Goal: Information Seeking & Learning: Find specific fact

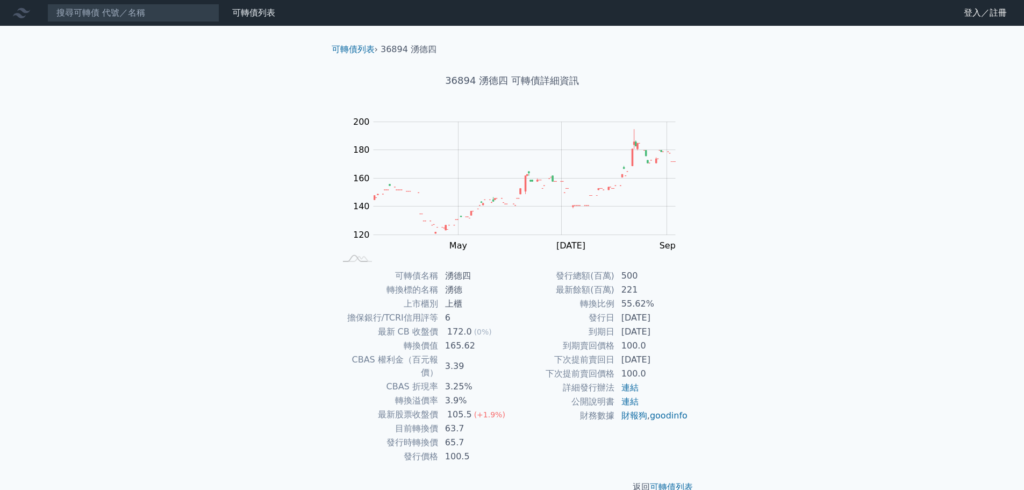
scroll to position [8, 0]
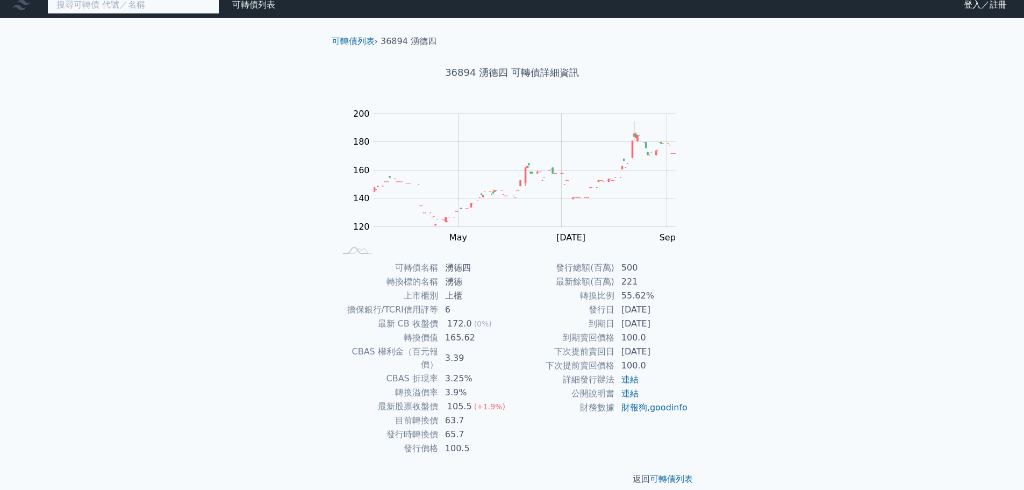
click at [156, 8] on input at bounding box center [133, 5] width 172 height 18
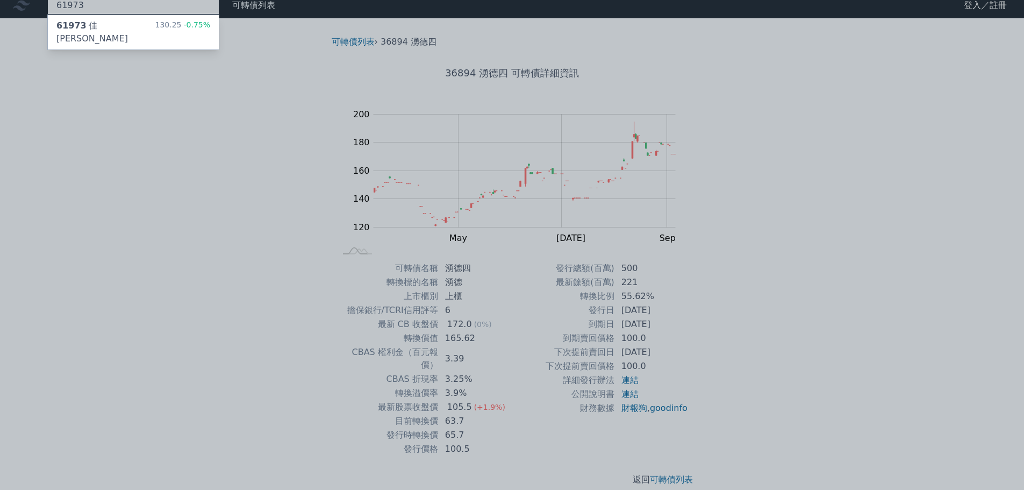
type input "61973"
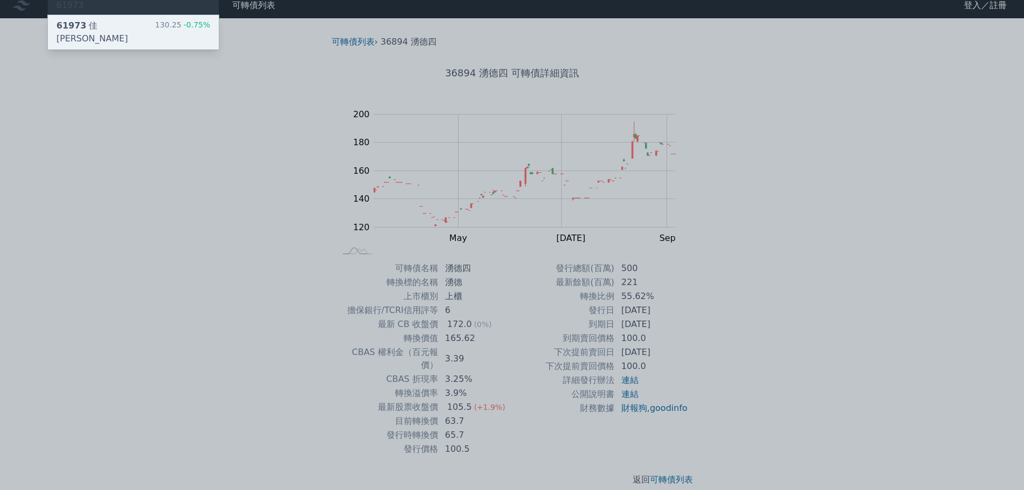
click at [137, 24] on div "61973 佳必琪三 130.25 -0.75%" at bounding box center [133, 32] width 171 height 34
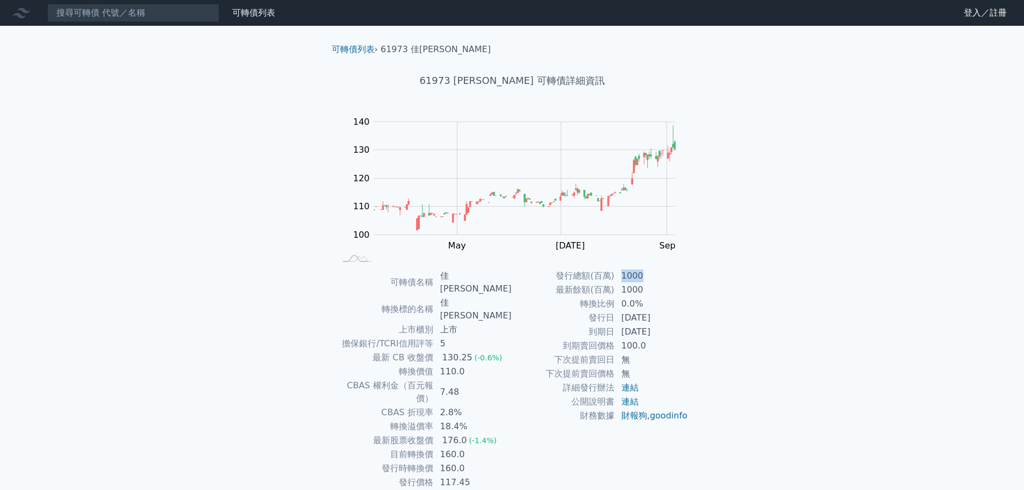
drag, startPoint x: 618, startPoint y: 279, endPoint x: 664, endPoint y: 281, distance: 45.8
click at [661, 281] on td "1000" at bounding box center [652, 276] width 74 height 14
click at [665, 282] on td "1000" at bounding box center [652, 276] width 74 height 14
click at [139, 15] on input at bounding box center [133, 13] width 172 height 18
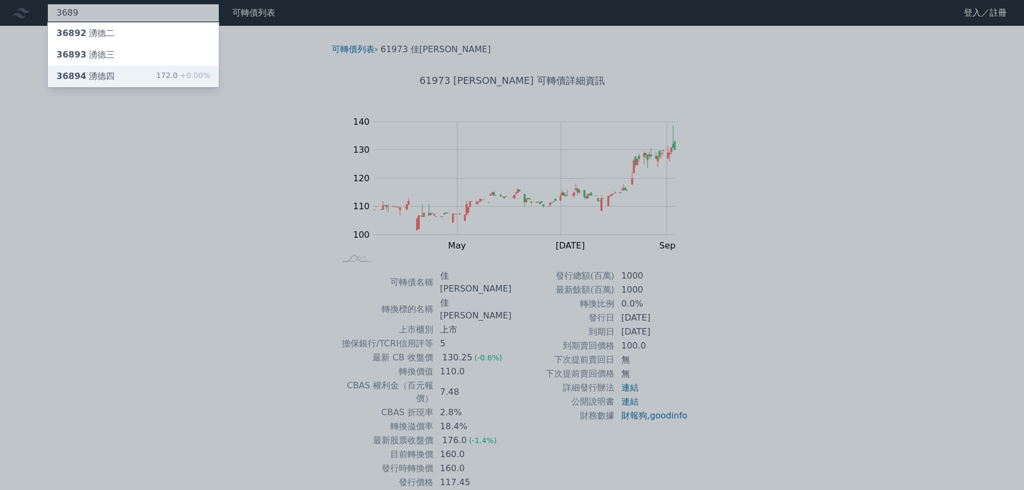
type input "3689"
click at [142, 77] on div "36894 湧德四 172.0 +0.00%" at bounding box center [133, 77] width 171 height 22
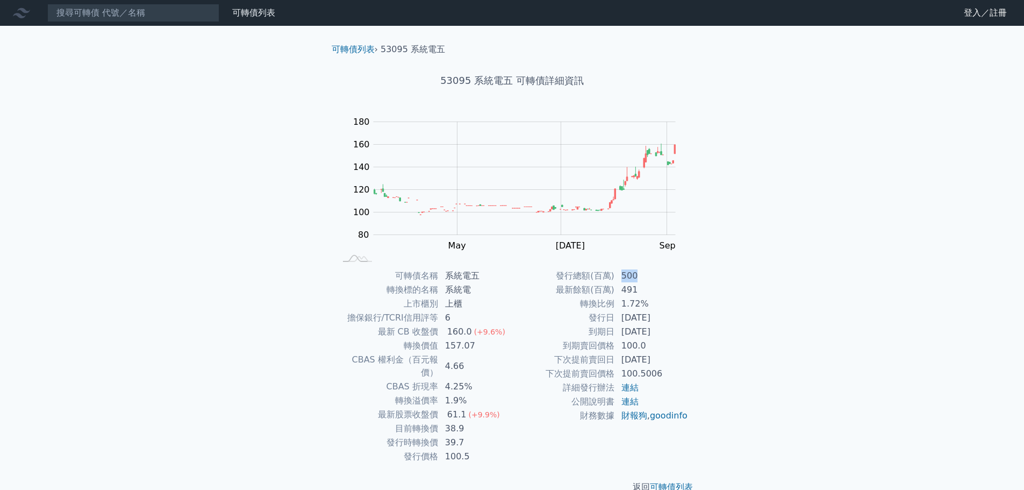
drag, startPoint x: 622, startPoint y: 280, endPoint x: 679, endPoint y: 295, distance: 59.0
click at [670, 289] on tbody "發行總額(百萬) 500 最新餘額(百萬) 491 轉換比例 1.72% 發行日 [DATE] 到期日 [DATE] 到期賣回價格 100.0 下次提前賣回日…" at bounding box center [600, 346] width 176 height 154
click at [681, 297] on td "1.72%" at bounding box center [652, 304] width 74 height 14
